Goal: Use online tool/utility: Use online tool/utility

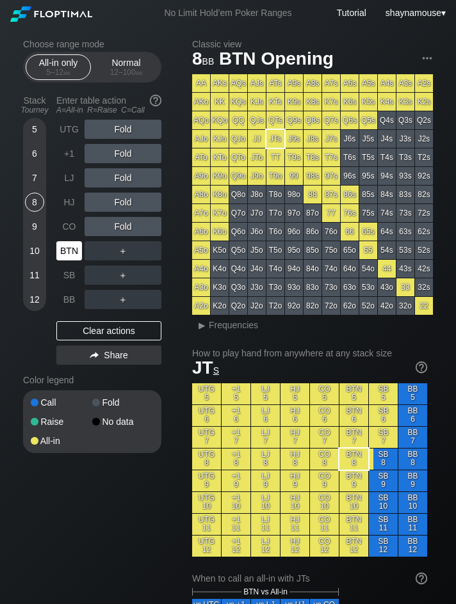
click at [76, 253] on div "BTN" at bounding box center [69, 250] width 26 height 19
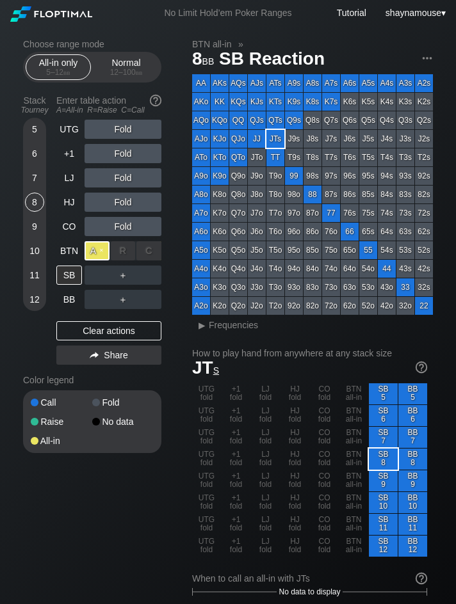
click at [98, 251] on div "A ✕" at bounding box center [96, 250] width 25 height 19
click at [74, 276] on div "SB" at bounding box center [69, 275] width 26 height 19
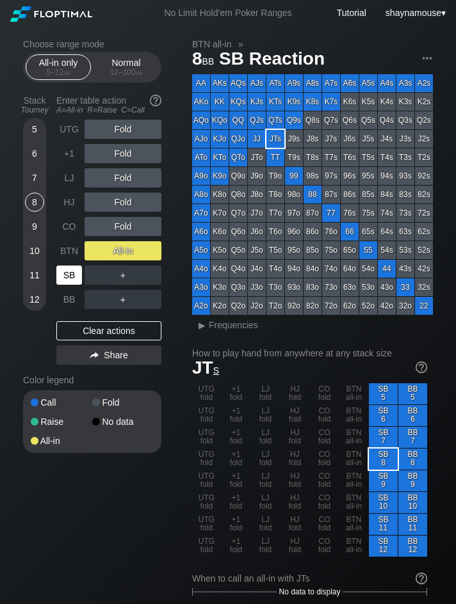
click at [74, 276] on div "SB" at bounding box center [69, 275] width 26 height 19
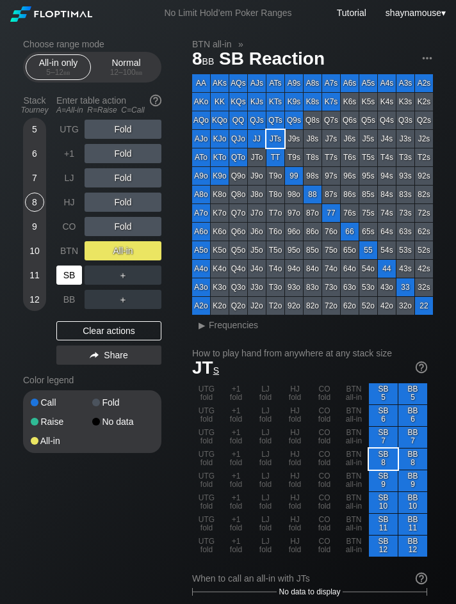
click at [74, 276] on div "SB" at bounding box center [69, 275] width 26 height 19
click at [72, 276] on div "SB" at bounding box center [69, 275] width 26 height 19
